Goal: Task Accomplishment & Management: Complete application form

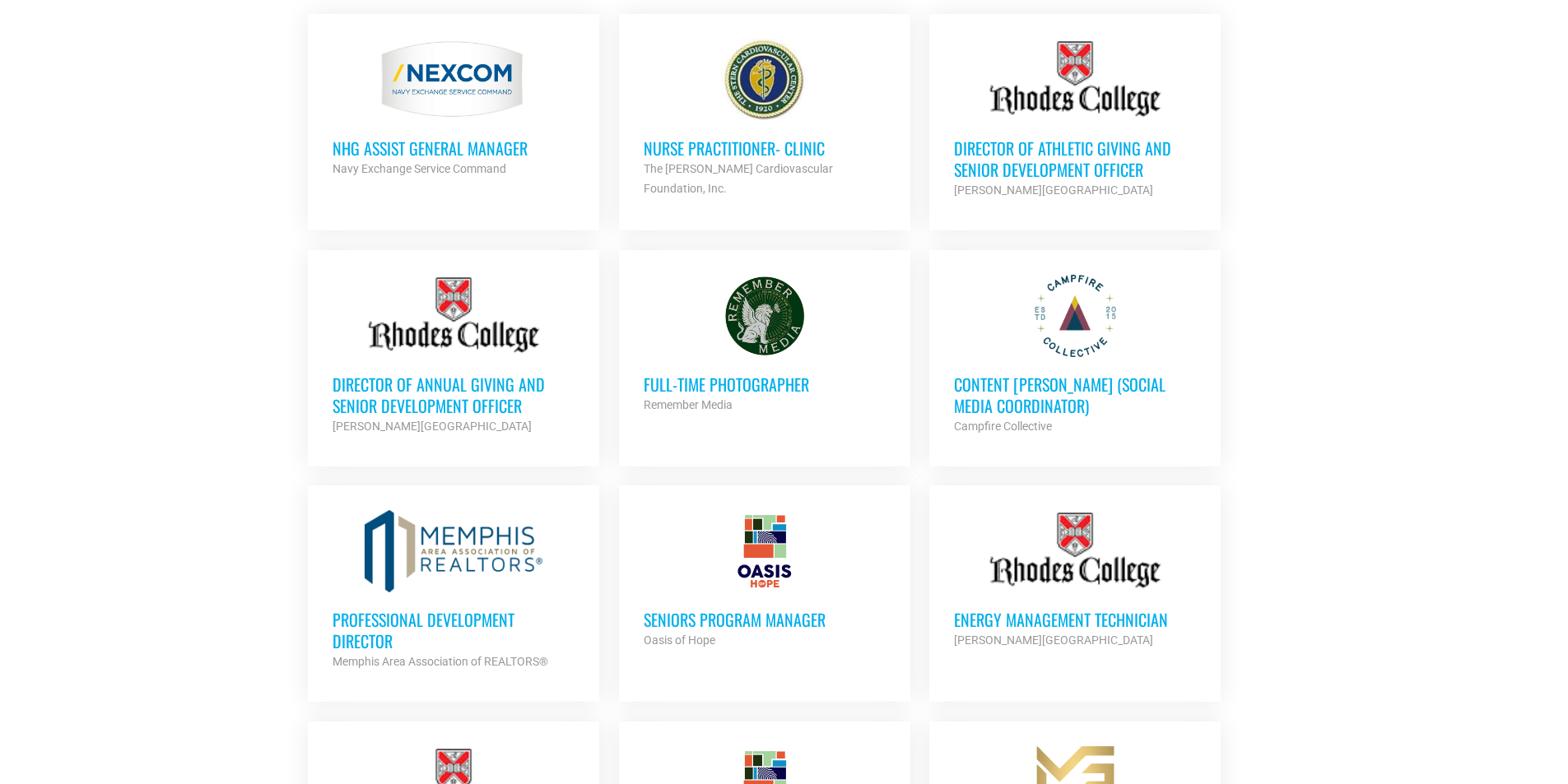
scroll to position [822, 0]
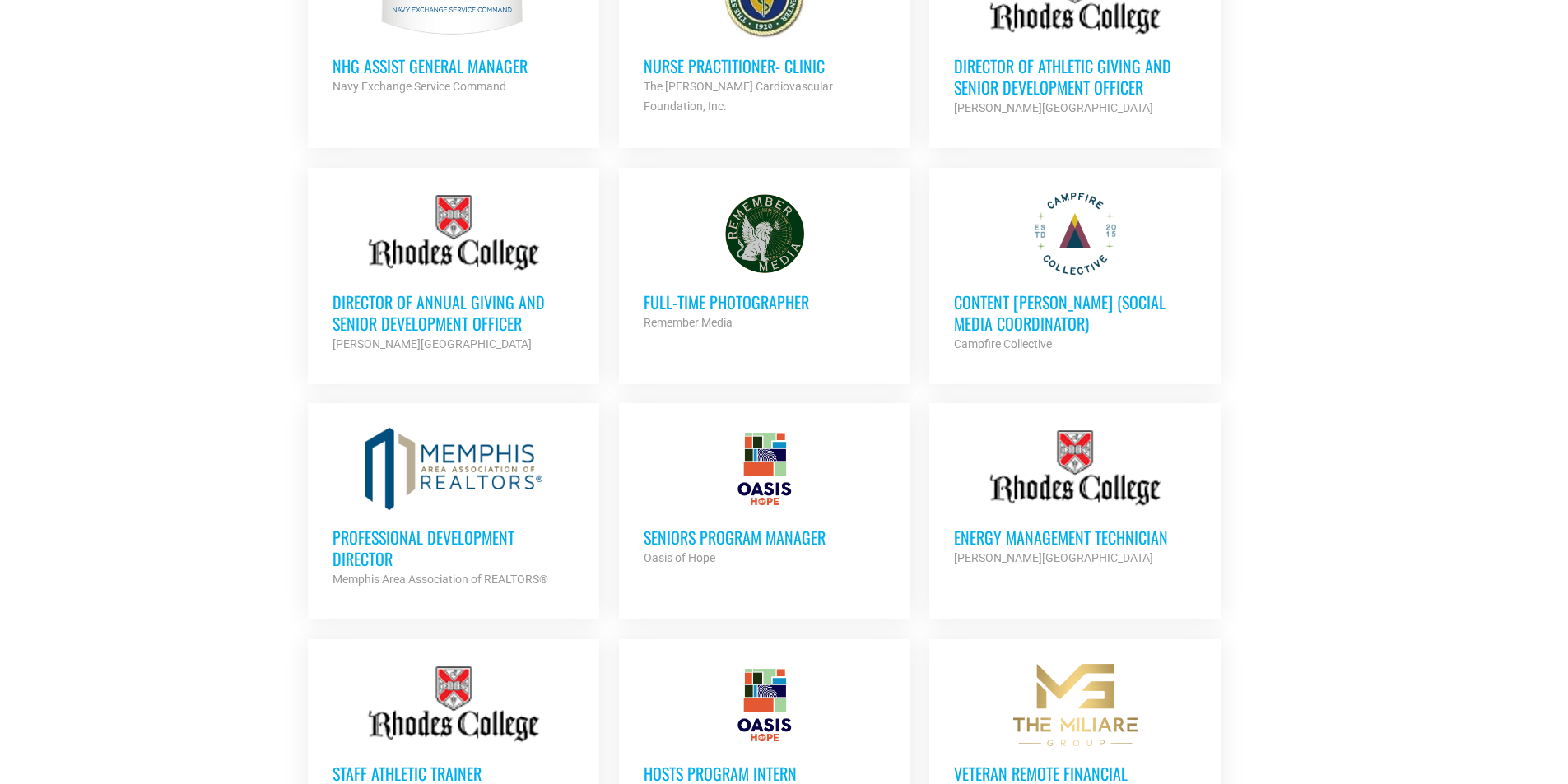
click at [1112, 258] on div at bounding box center [1074, 233] width 242 height 83
click at [448, 500] on div at bounding box center [454, 468] width 242 height 83
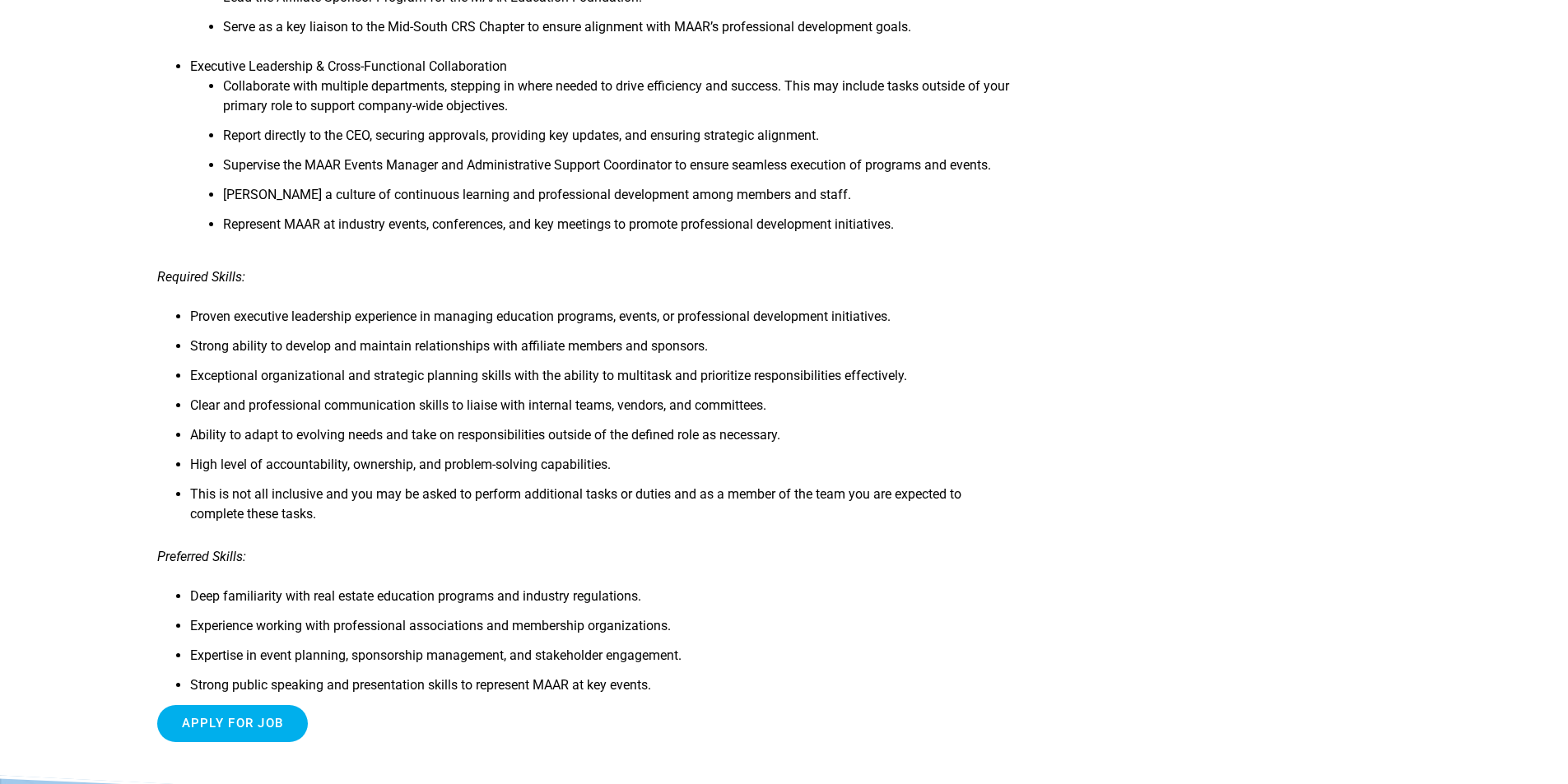
scroll to position [1151, 0]
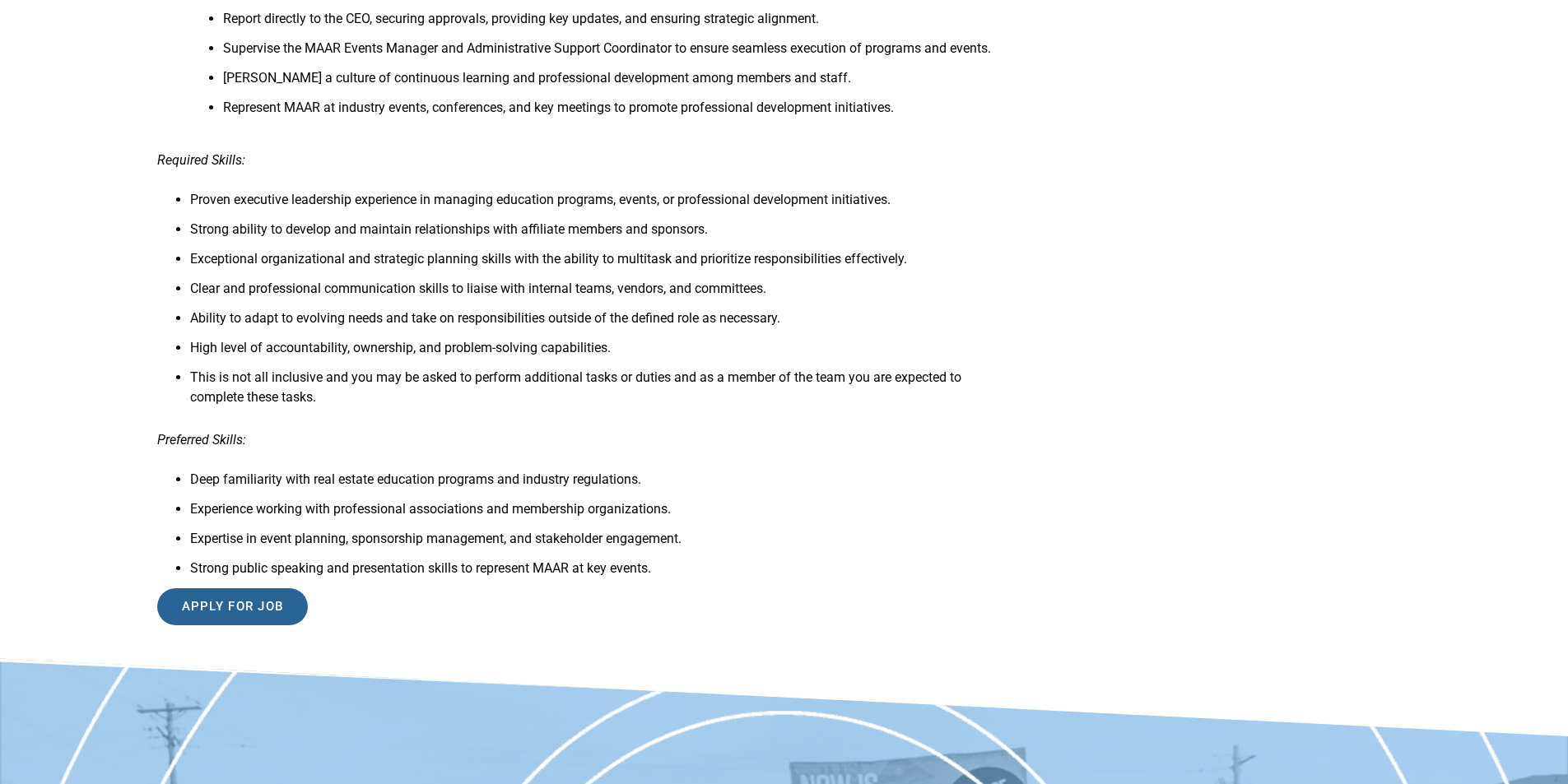
click at [239, 617] on input "Apply for job" at bounding box center [233, 606] width 151 height 37
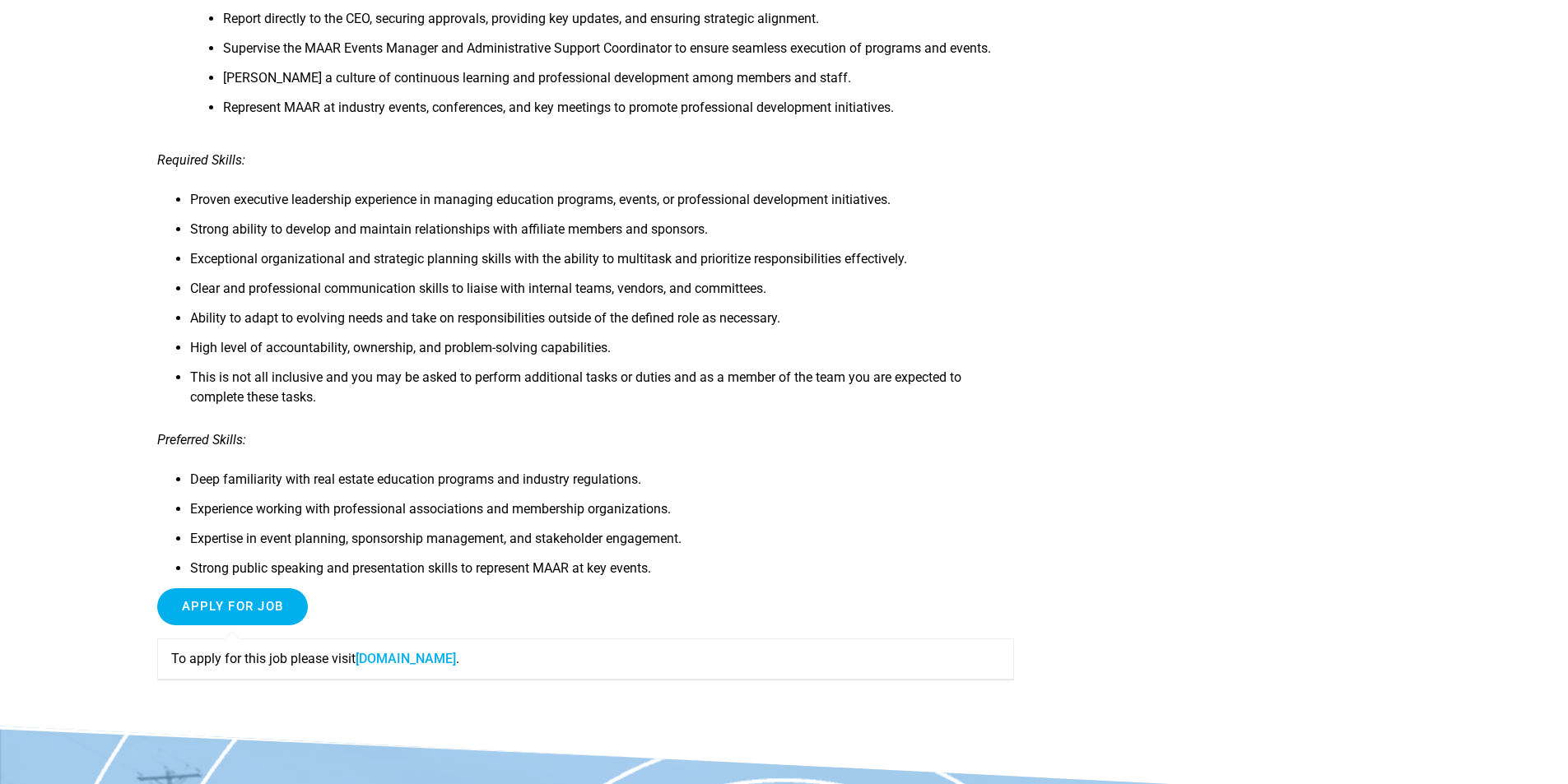
click at [397, 660] on link "www1.jobdiva.com" at bounding box center [405, 659] width 100 height 16
